Goal: Task Accomplishment & Management: Complete application form

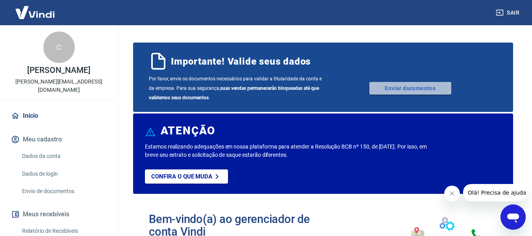
click at [396, 86] on link "Enviar documentos" at bounding box center [410, 88] width 82 height 13
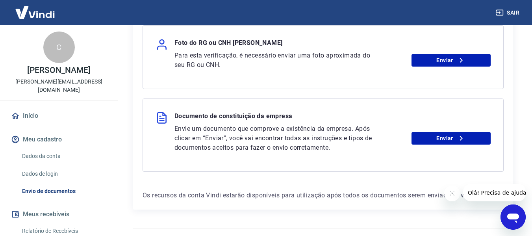
scroll to position [186, 0]
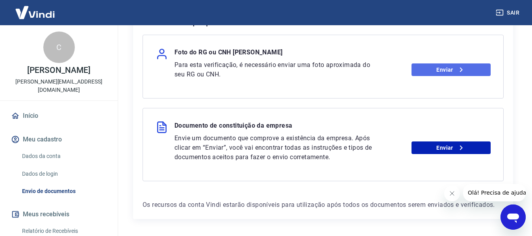
click at [434, 66] on link "Enviar" at bounding box center [451, 69] width 79 height 13
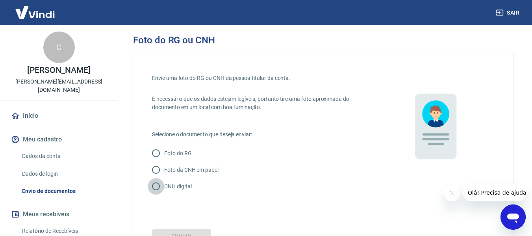
click at [154, 186] on input "CNH digital" at bounding box center [156, 186] width 17 height 17
radio input "true"
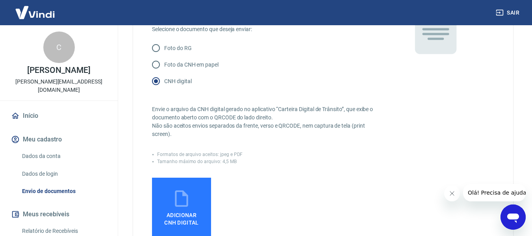
scroll to position [131, 0]
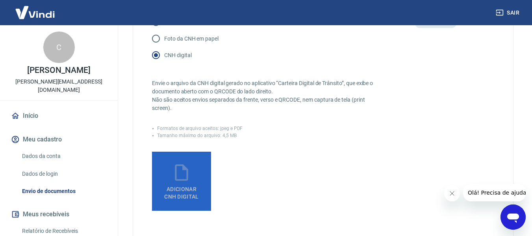
click at [178, 182] on span "Adicionar CNH Digital" at bounding box center [181, 191] width 41 height 18
click at [0, 0] on input "Adicionar CNH Digital" at bounding box center [0, 0] width 0 height 0
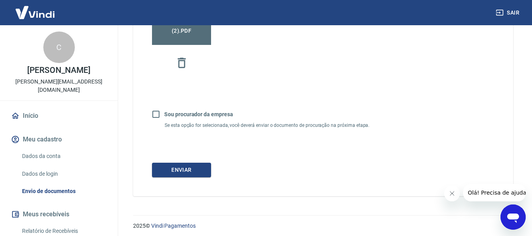
scroll to position [300, 0]
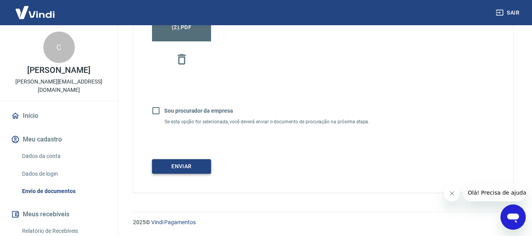
click at [184, 163] on button "Enviar" at bounding box center [181, 166] width 59 height 15
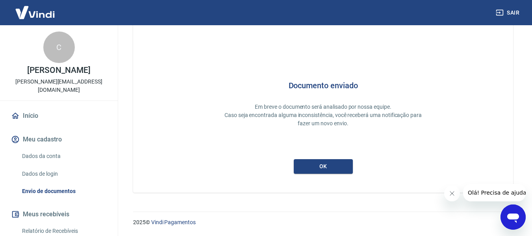
scroll to position [37, 0]
click at [323, 167] on button "ok" at bounding box center [323, 166] width 59 height 15
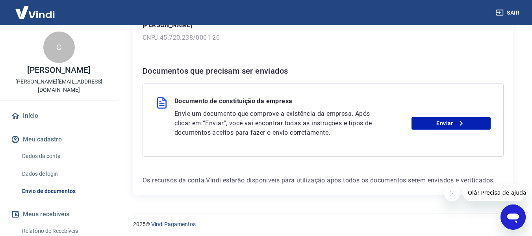
scroll to position [139, 0]
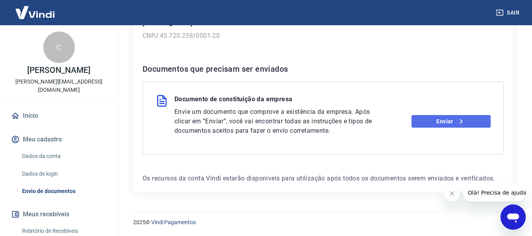
click at [447, 124] on link "Enviar" at bounding box center [451, 121] width 79 height 13
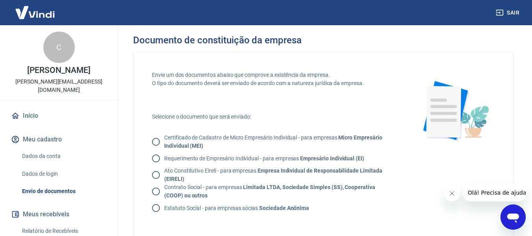
scroll to position [26, 0]
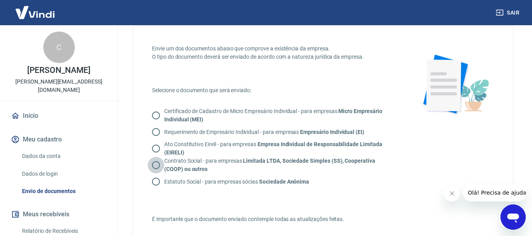
click at [158, 164] on input "Contrato Social - para empresas Limitada LTDA, Sociedade Simples (SS), Cooperat…" at bounding box center [156, 165] width 17 height 17
radio input "true"
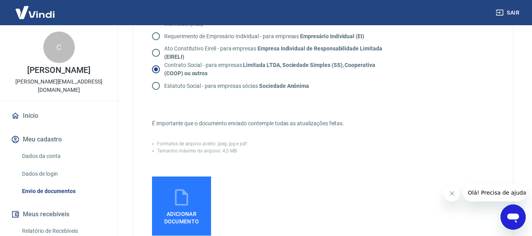
scroll to position [131, 0]
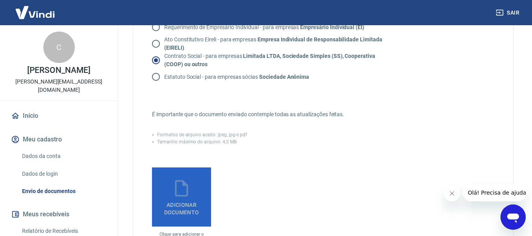
click at [189, 195] on icon at bounding box center [182, 188] width 20 height 20
click at [0, 0] on input "Adicionar documento" at bounding box center [0, 0] width 0 height 0
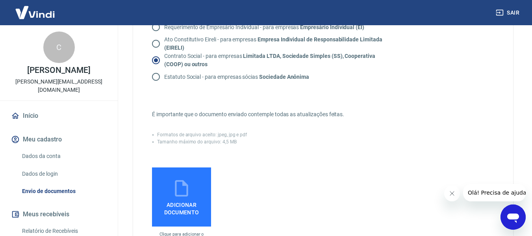
click at [184, 195] on icon at bounding box center [181, 188] width 13 height 17
click at [0, 0] on input "Adicionar documento" at bounding box center [0, 0] width 0 height 0
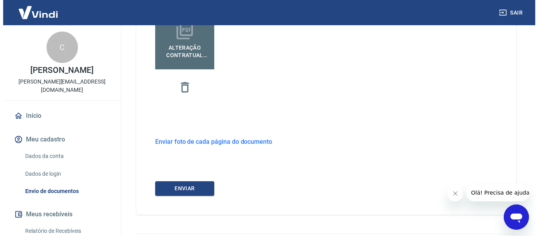
scroll to position [258, 0]
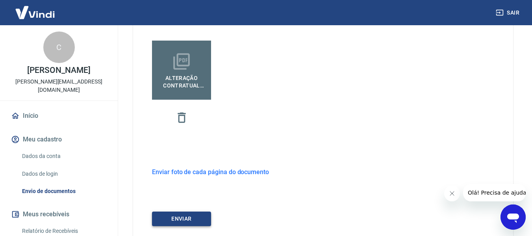
click at [189, 220] on button "ENVIAR" at bounding box center [181, 218] width 59 height 15
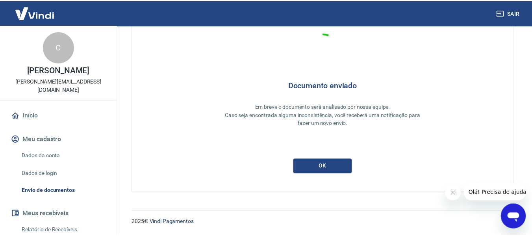
scroll to position [37, 0]
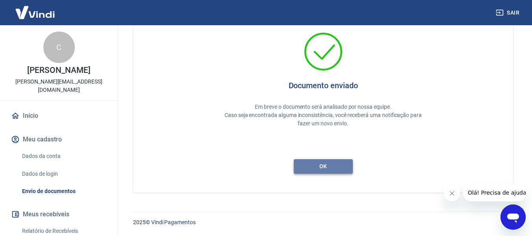
click at [310, 171] on button "ok" at bounding box center [323, 166] width 59 height 15
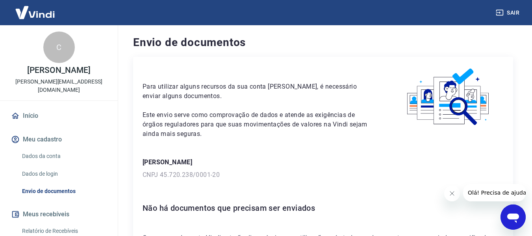
click at [510, 12] on button "Sair" at bounding box center [508, 13] width 28 height 15
